Goal: Task Accomplishment & Management: Complete application form

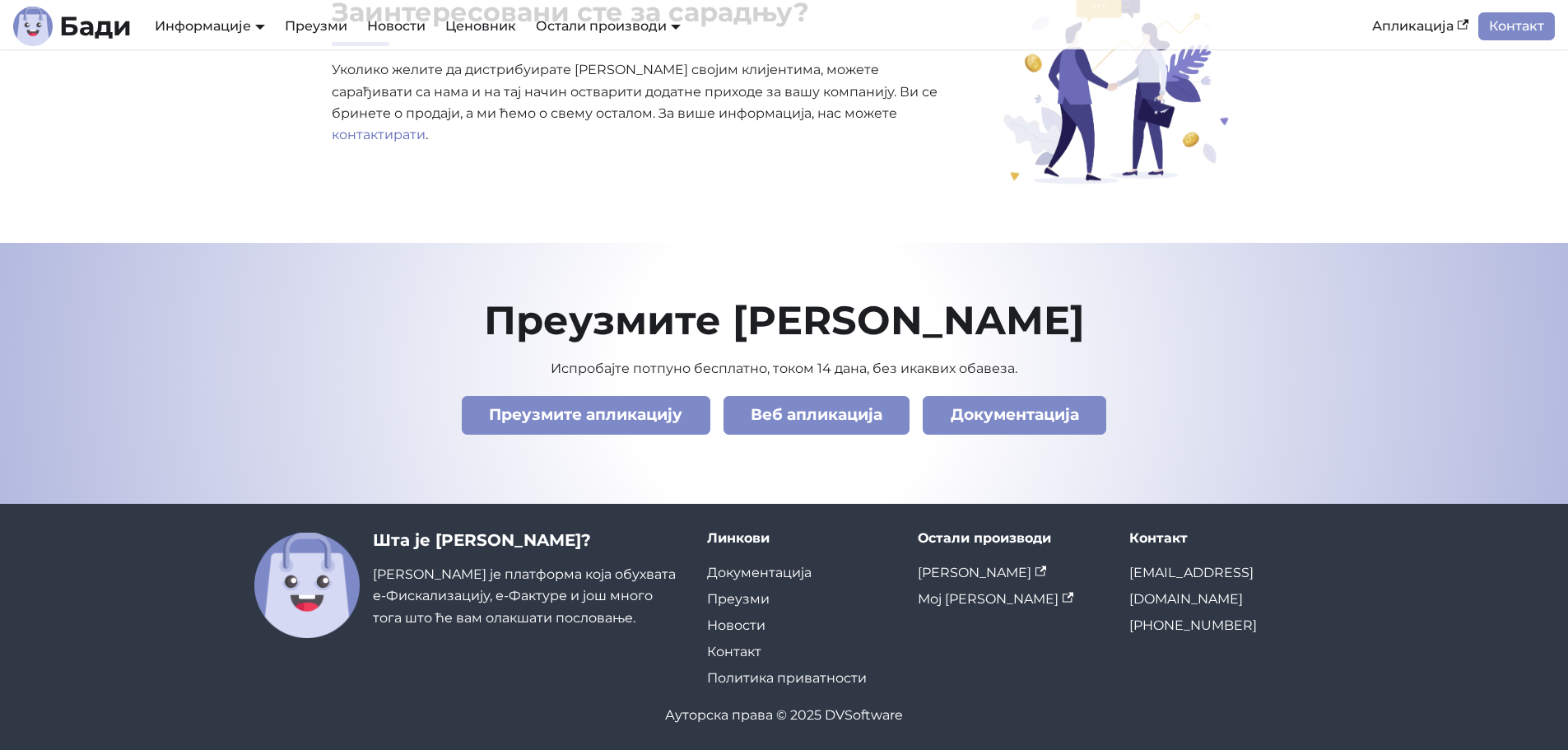
scroll to position [5632, 0]
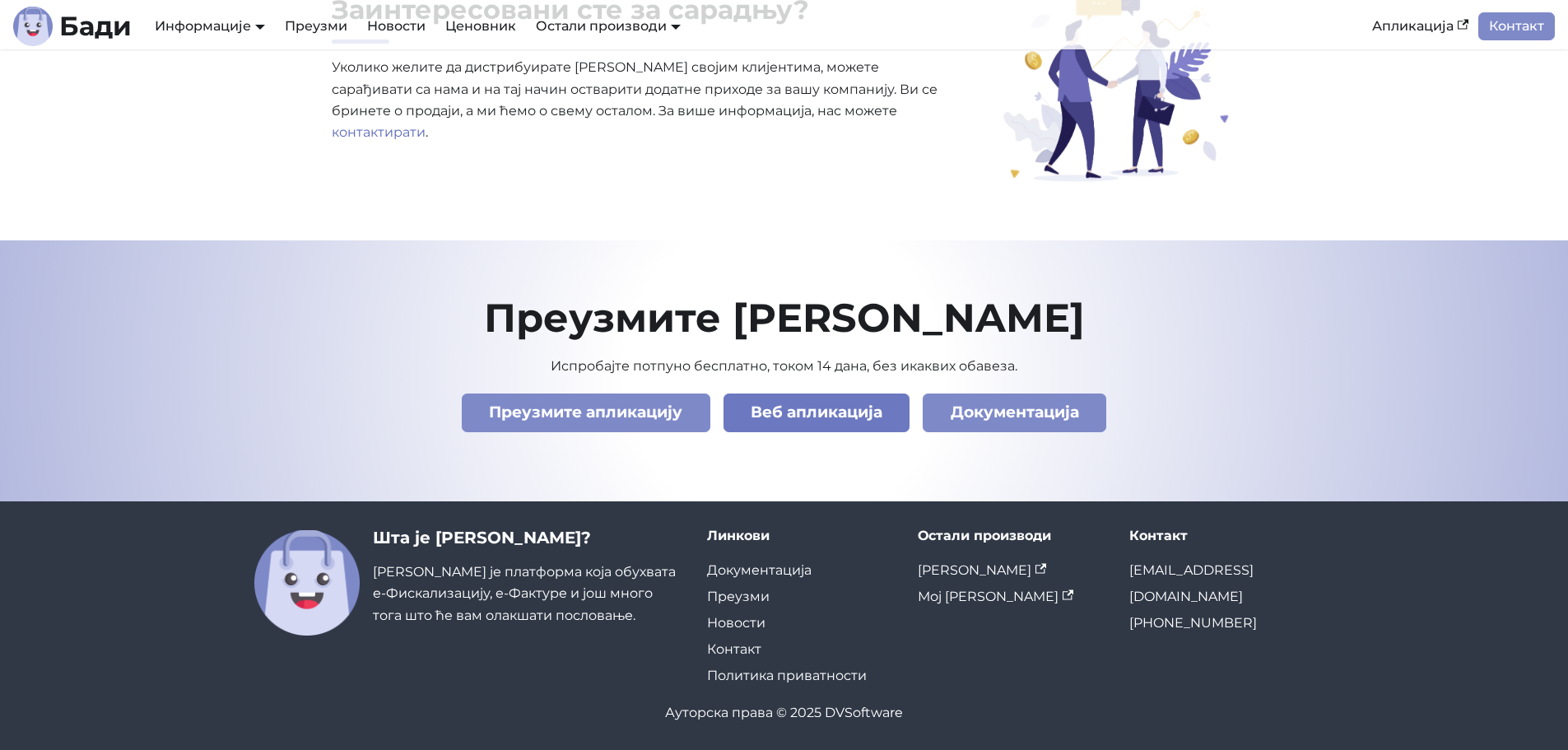
click at [838, 414] on link "Веб апликација" at bounding box center [818, 413] width 187 height 39
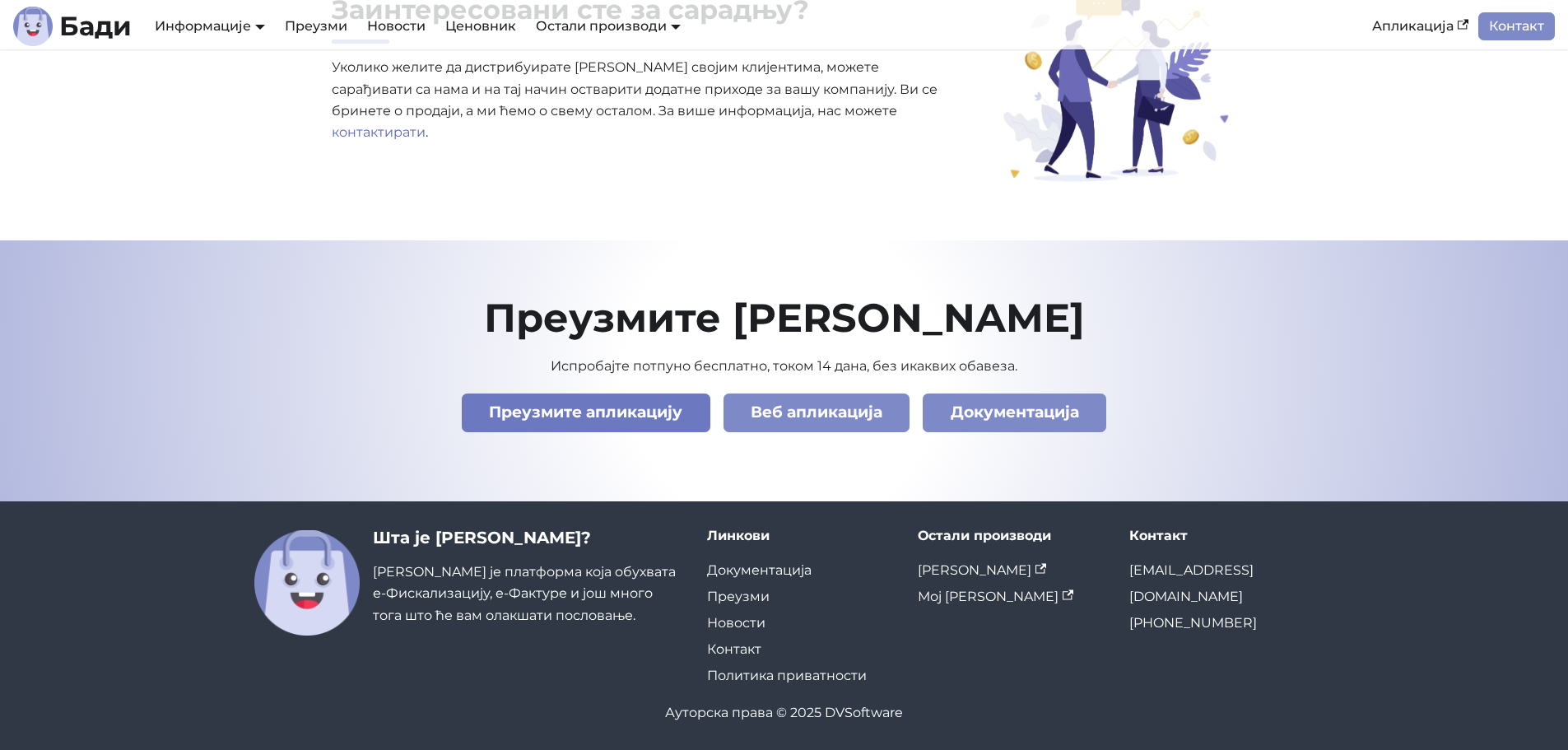
click at [601, 414] on link "Преузмите апликацију" at bounding box center [586, 413] width 249 height 39
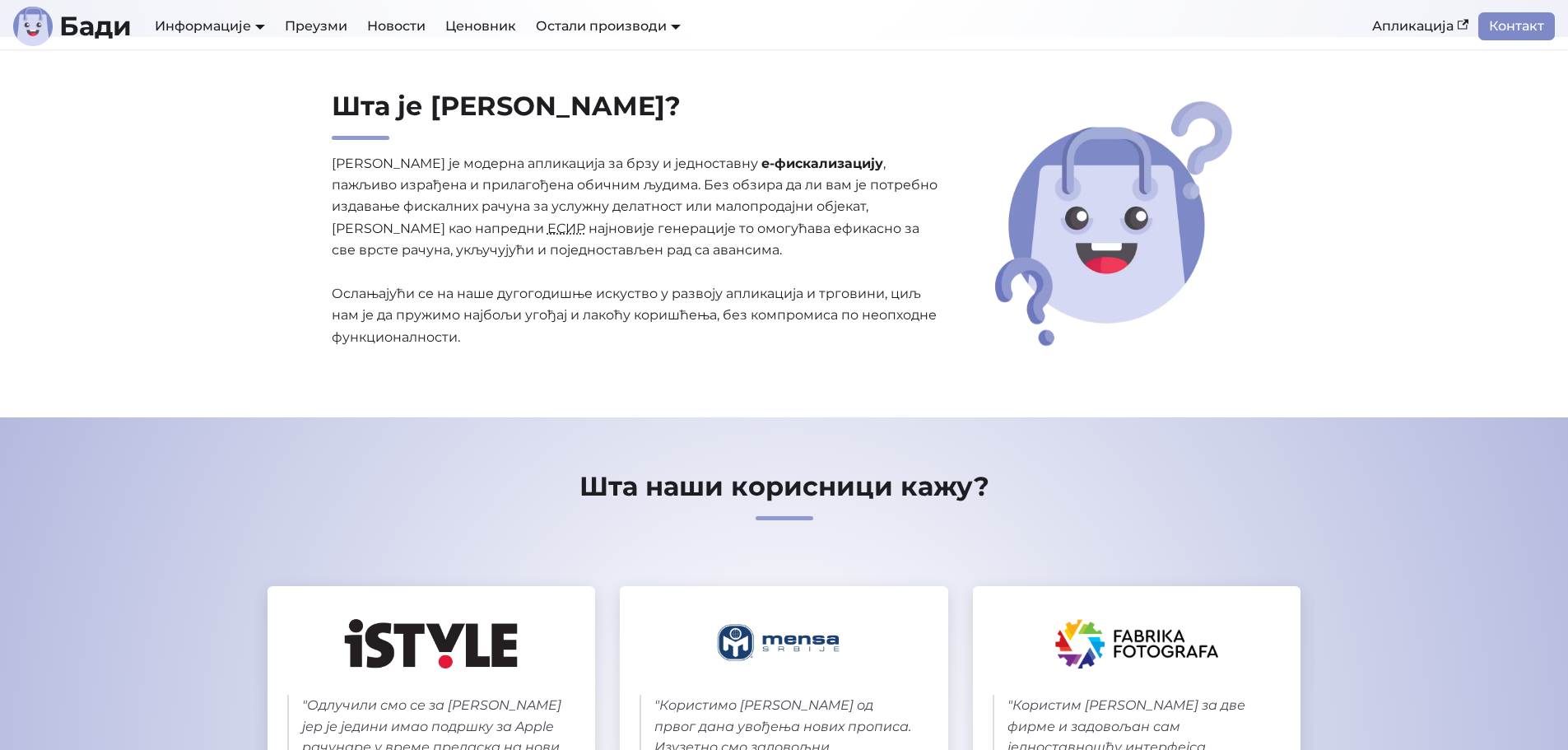
scroll to position [0, 0]
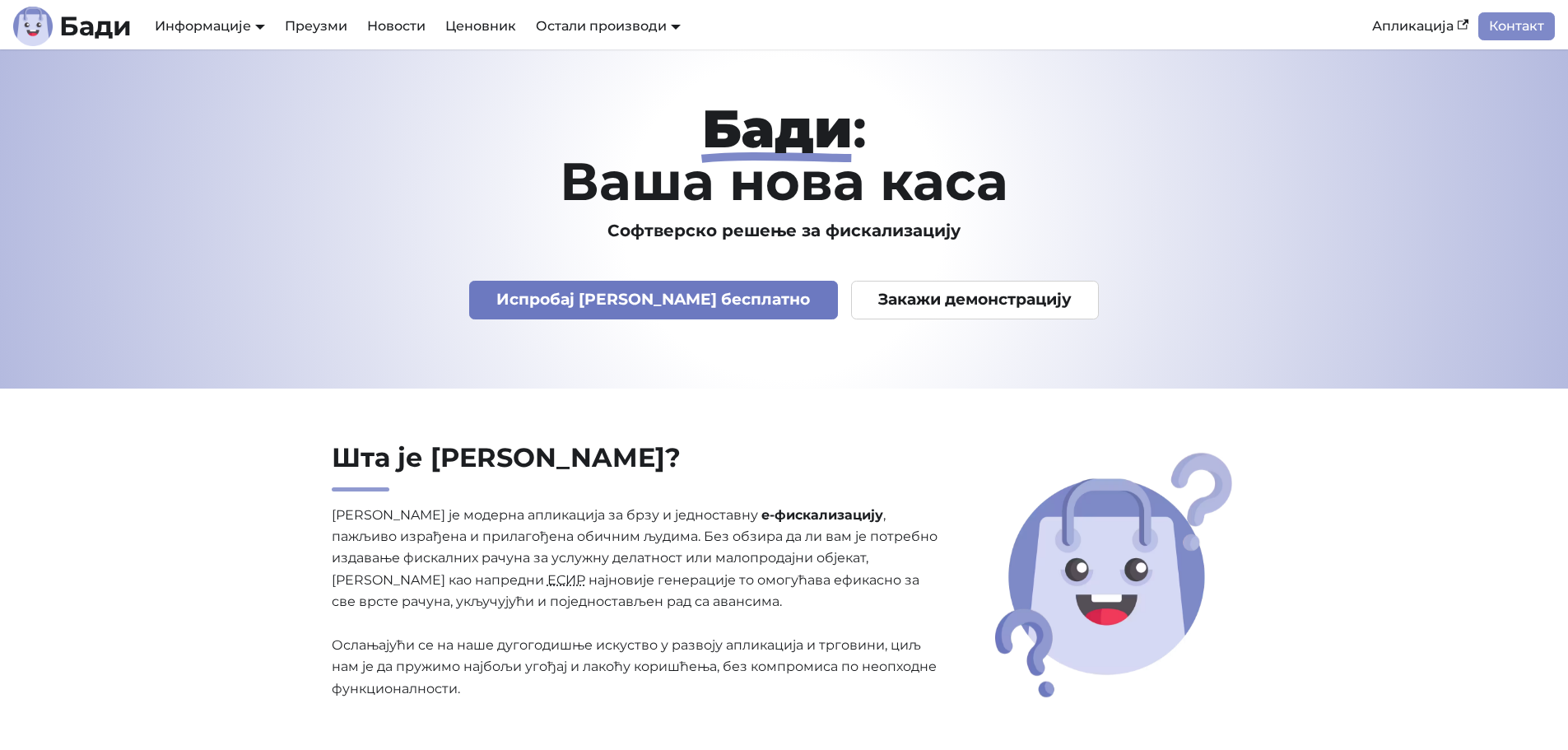
click at [697, 304] on link "Испробај Бади бесплатно" at bounding box center [653, 299] width 368 height 39
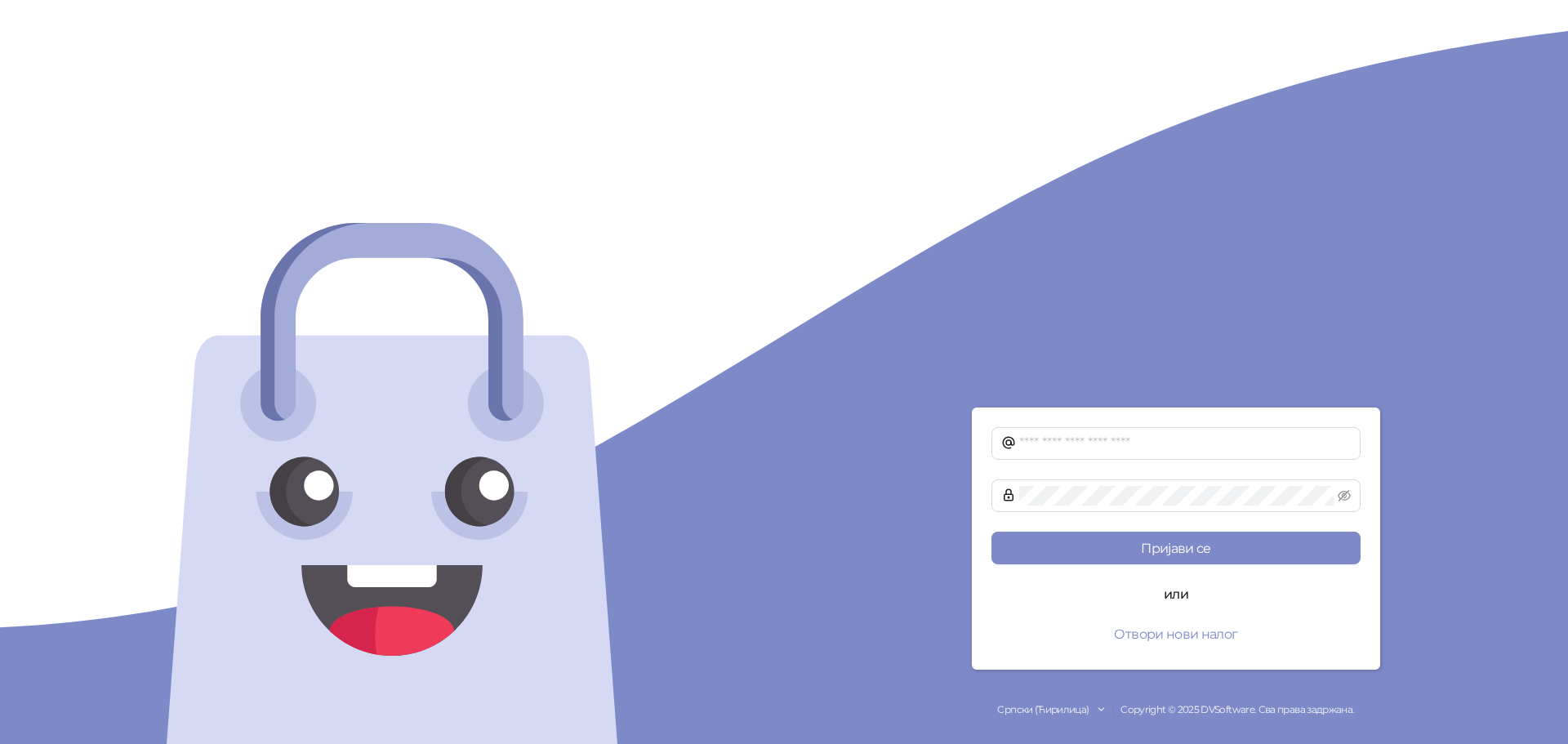
click at [778, 154] on div at bounding box center [392, 372] width 784 height 744
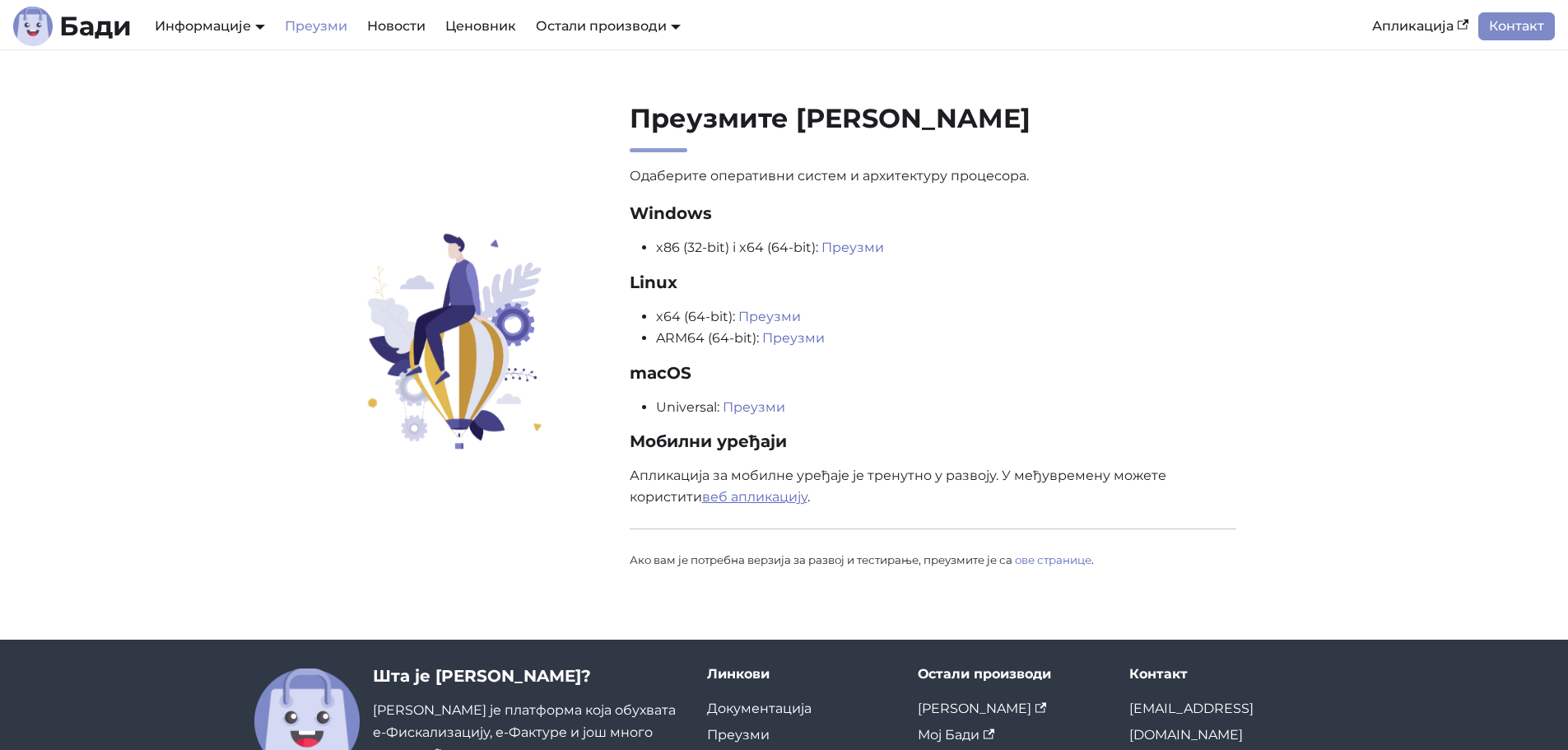
click at [766, 495] on link "веб апликацију" at bounding box center [755, 496] width 105 height 15
click at [843, 250] on link "Преузми" at bounding box center [852, 247] width 63 height 15
click at [1298, 248] on div "Преузмите Бади Одаберите оперативни систем и архитектуру процесора. Windows x86…" at bounding box center [785, 345] width 1087 height 484
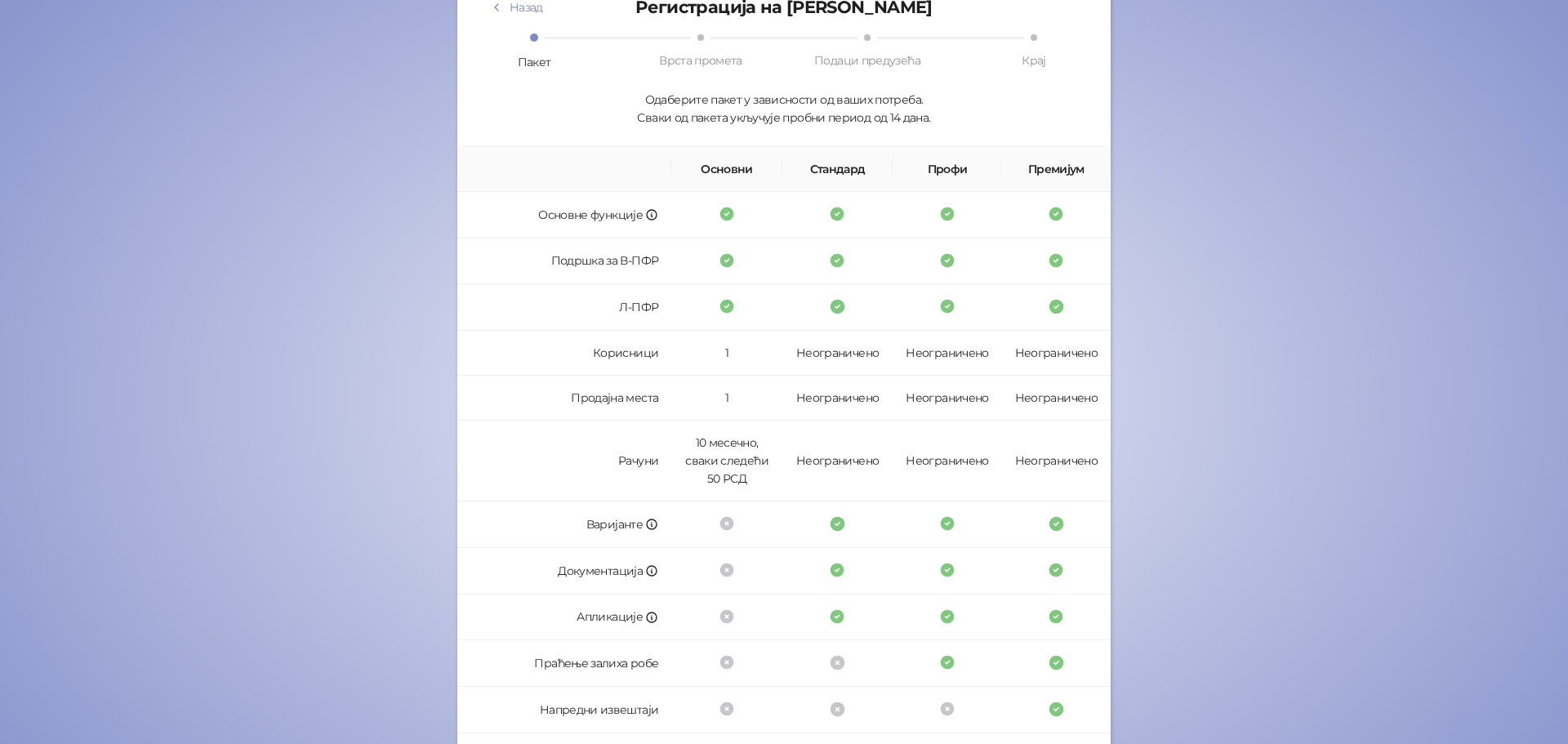
scroll to position [321, 0]
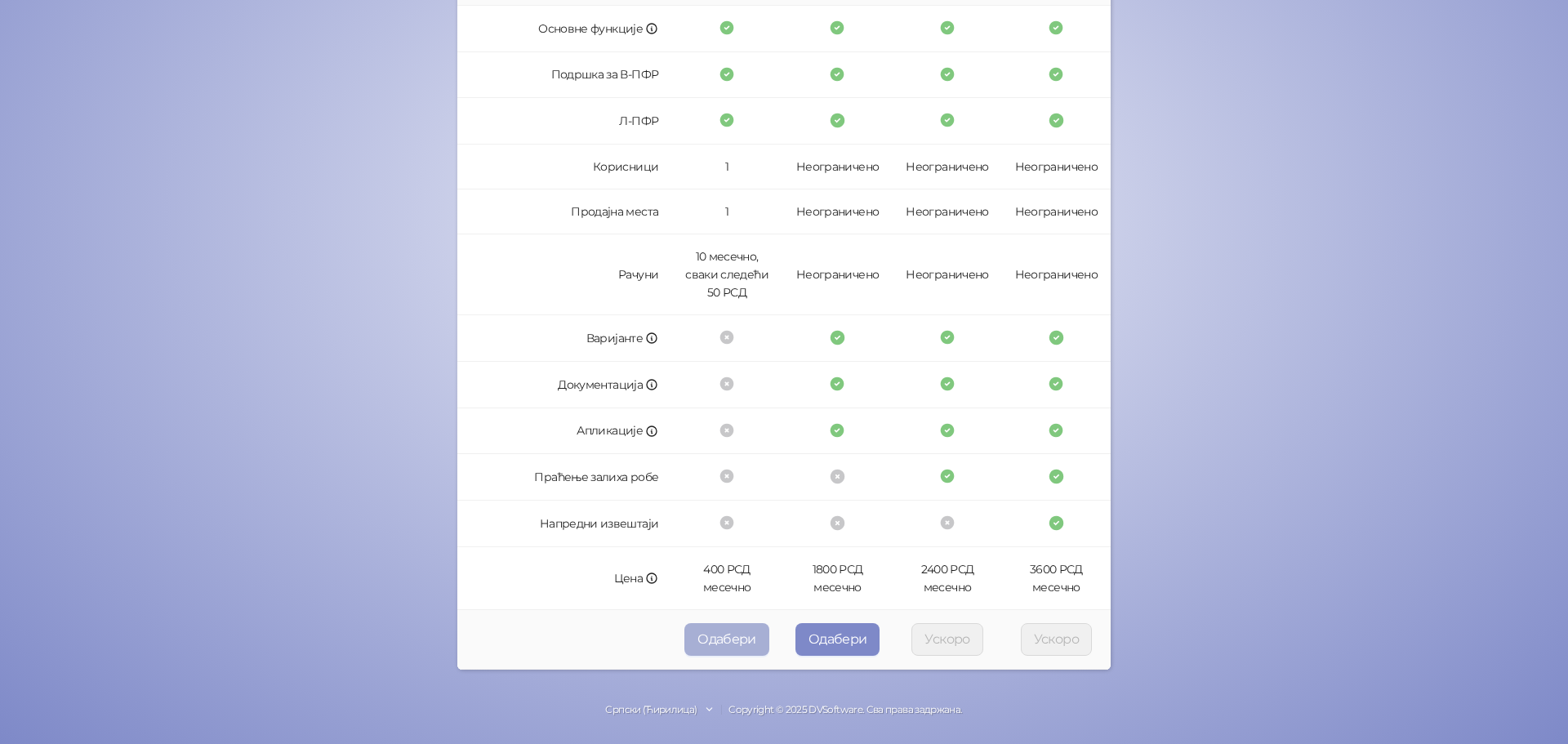
click at [732, 640] on button "Одабери" at bounding box center [726, 639] width 85 height 32
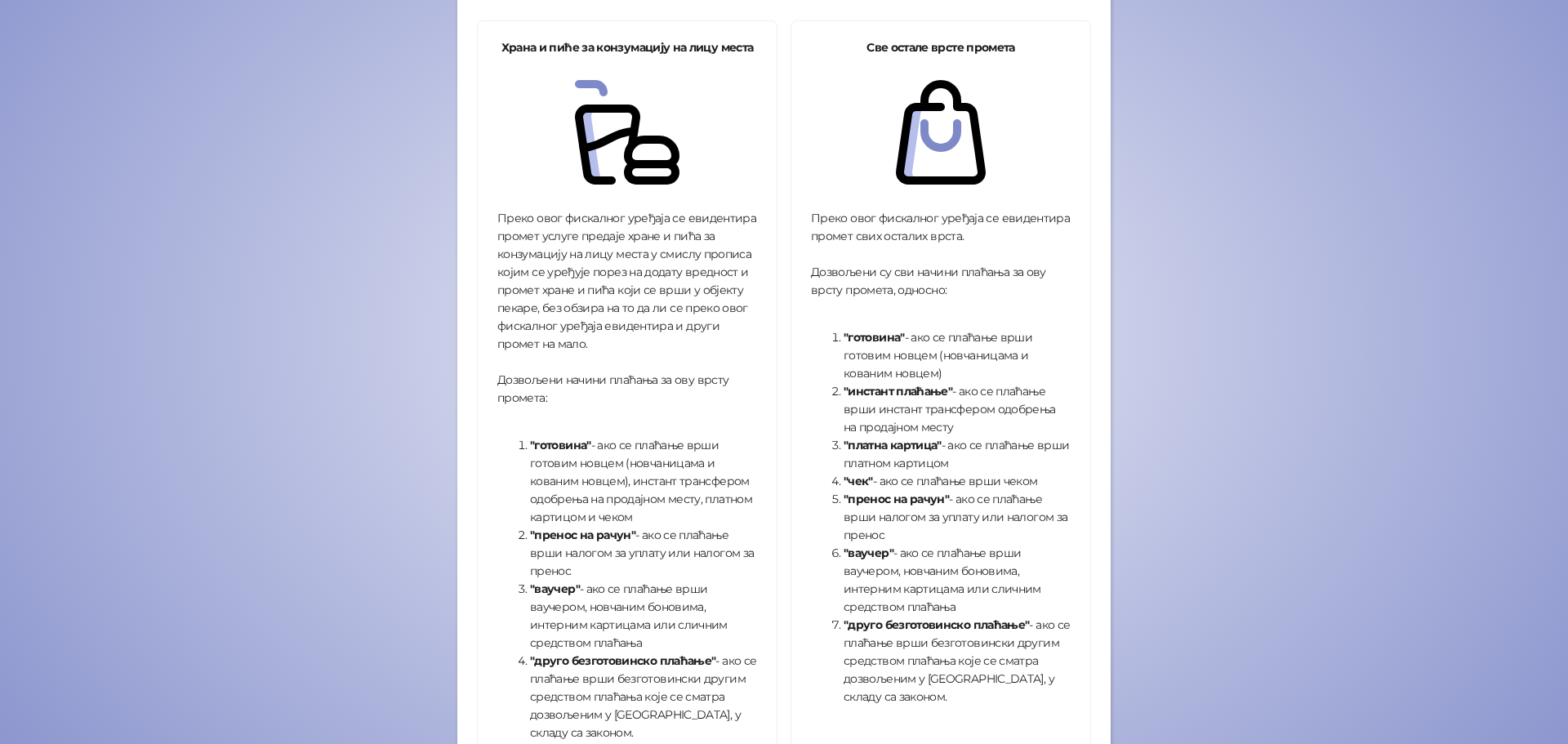
scroll to position [444, 0]
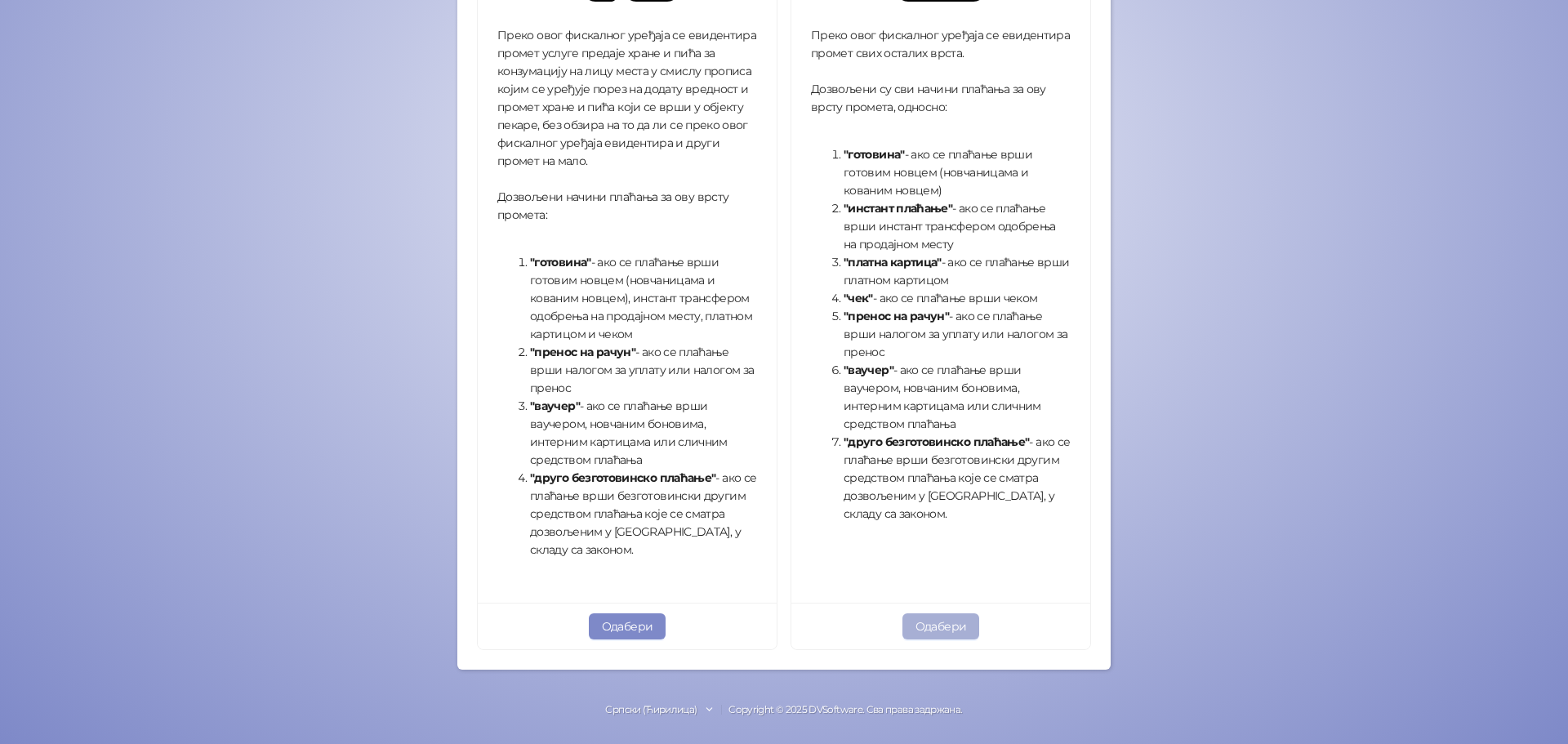
click at [928, 621] on button "Одабери" at bounding box center [942, 625] width 77 height 26
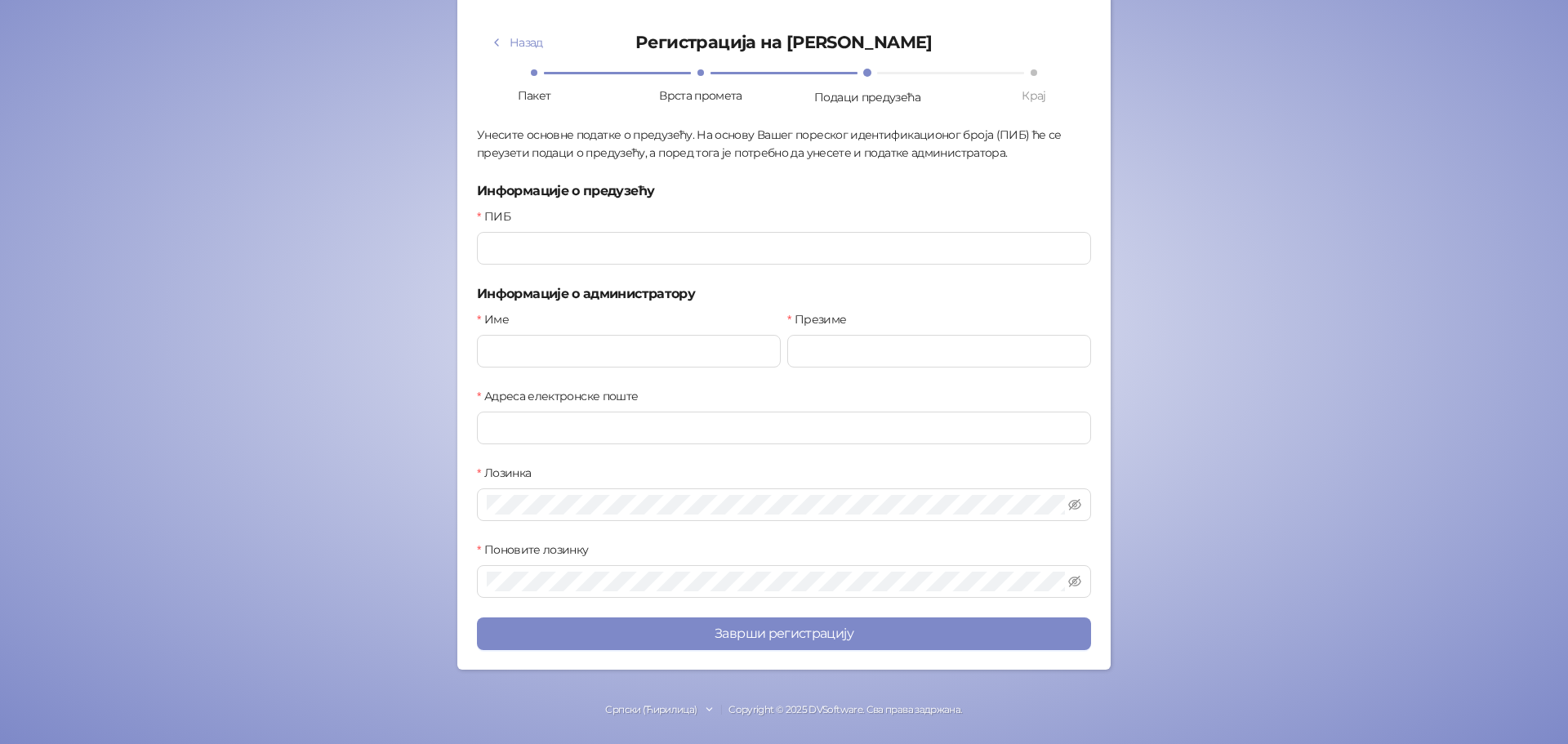
scroll to position [100, 0]
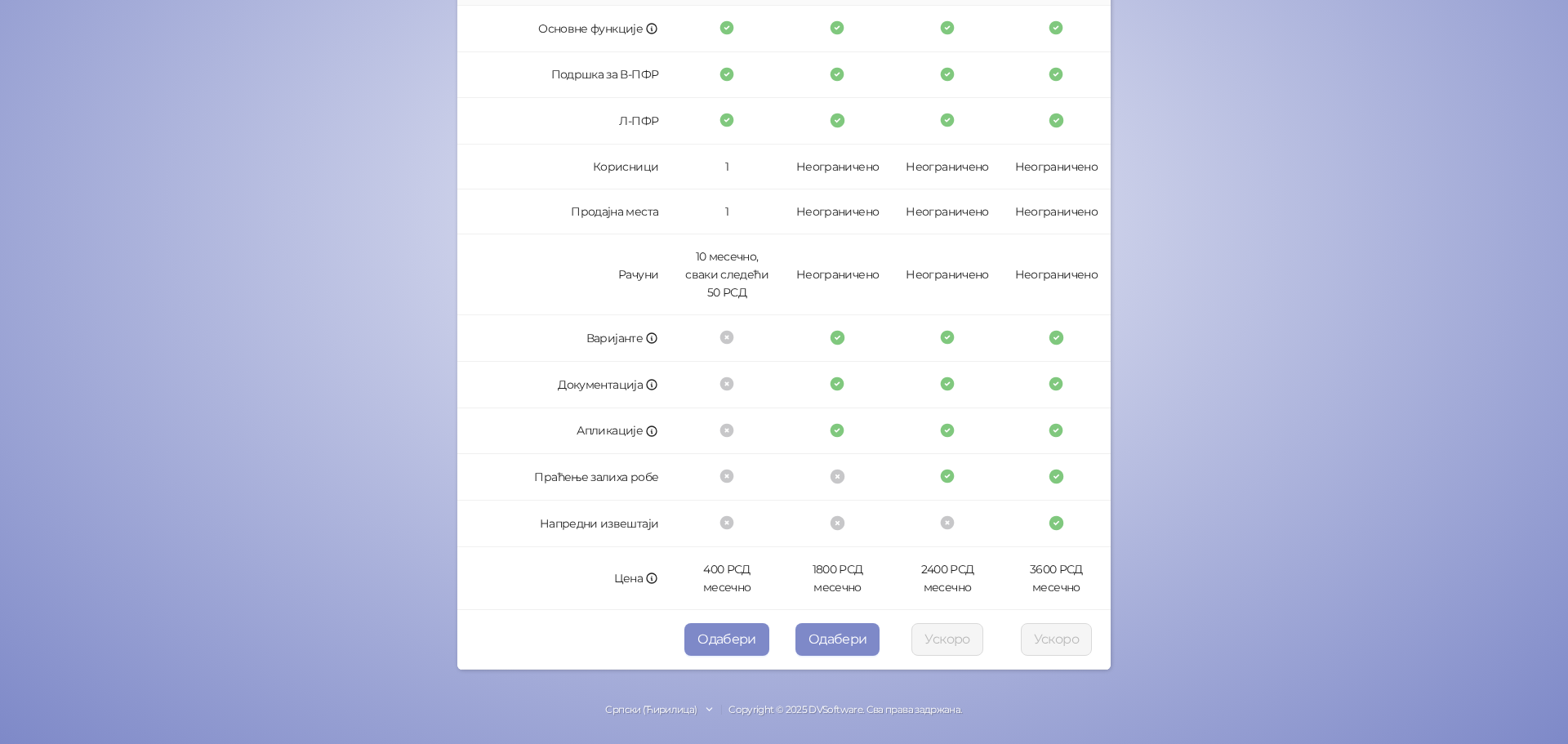
scroll to position [321, 0]
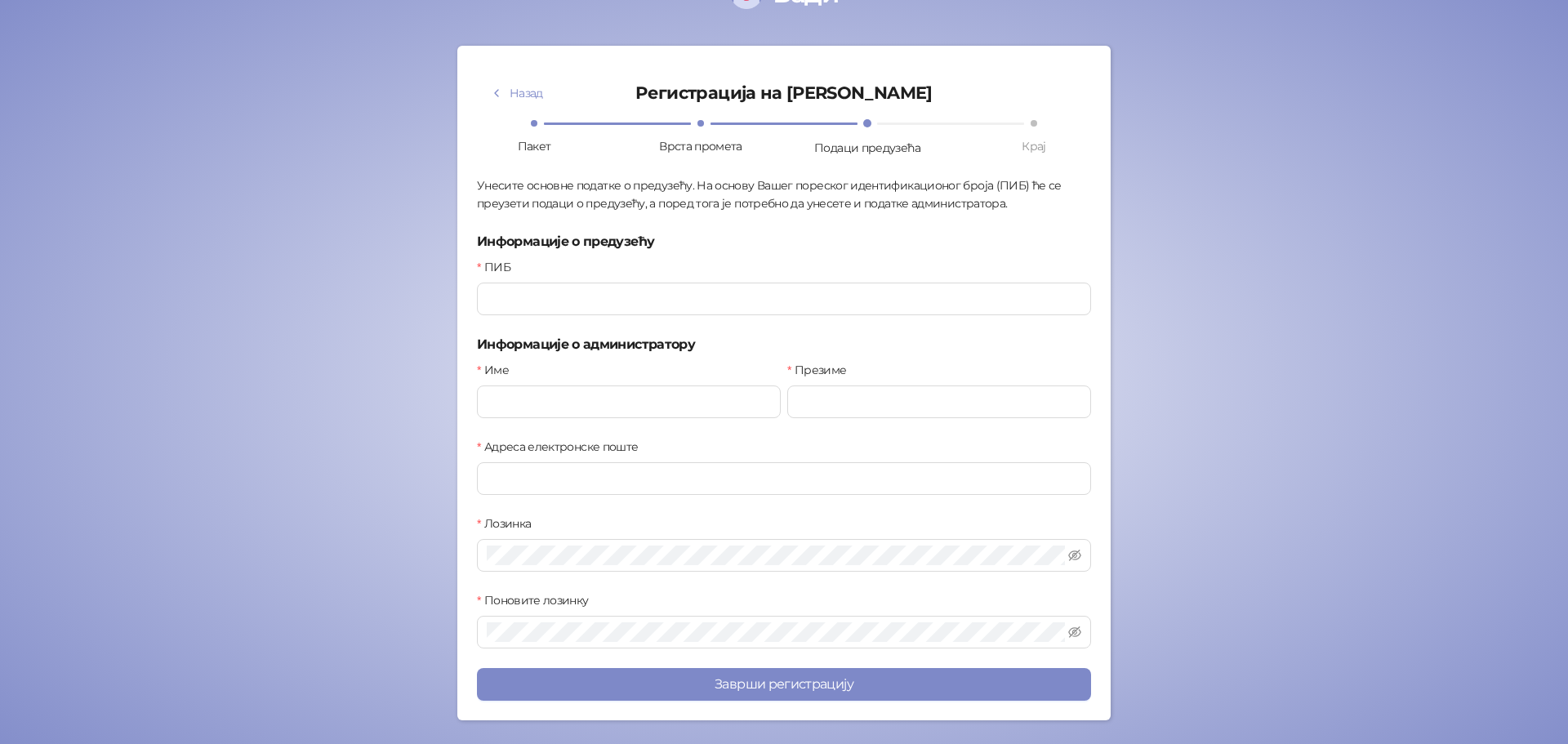
scroll to position [100, 0]
